Goal: Check status: Check status

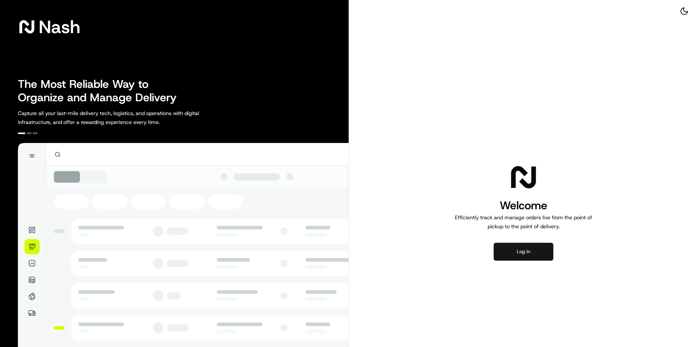
click at [523, 254] on button "Log in" at bounding box center [524, 252] width 60 height 18
